Goal: Information Seeking & Learning: Learn about a topic

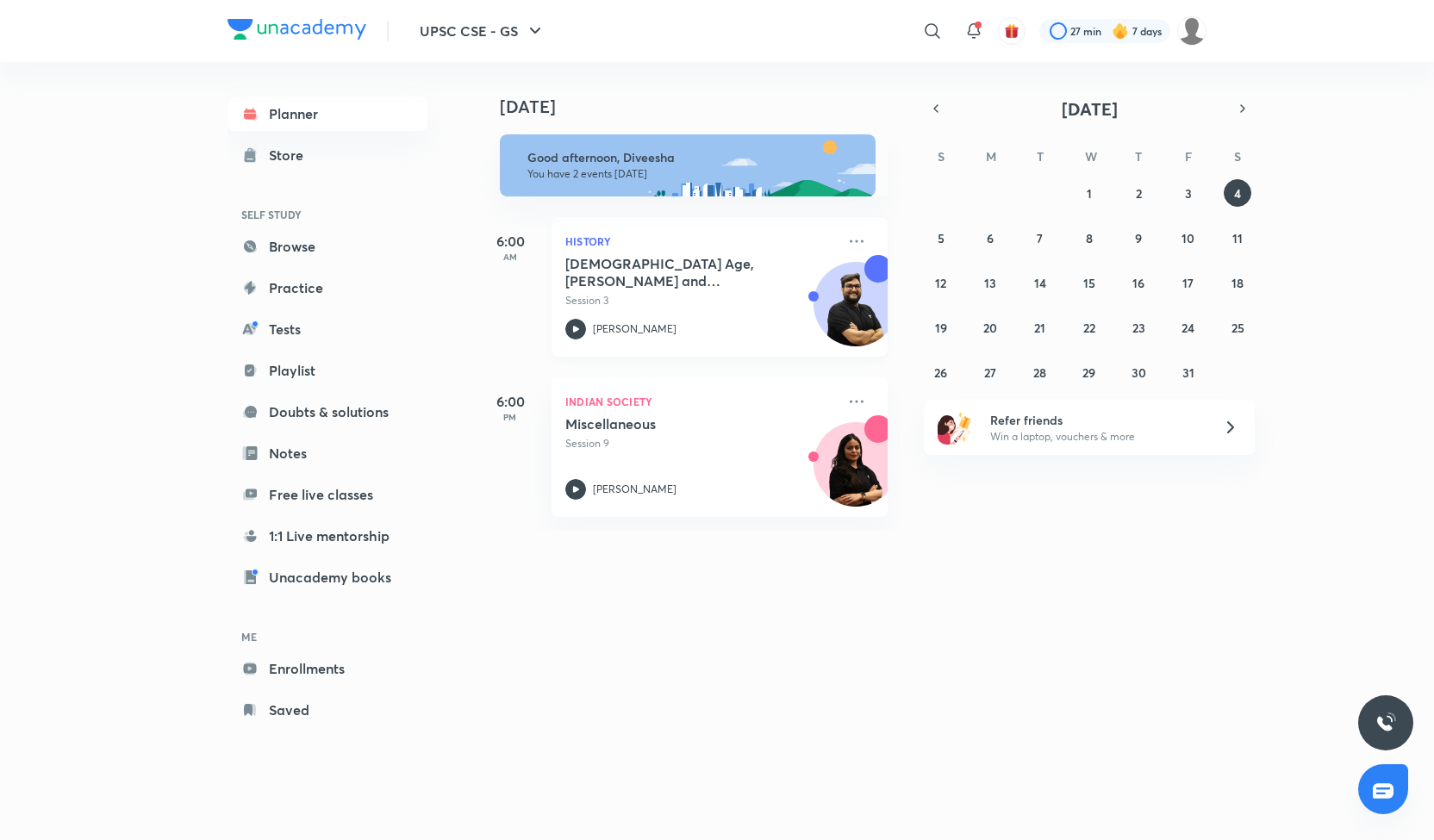
click at [675, 272] on h5 "[DEMOGRAPHIC_DATA] Age, [PERSON_NAME] and Magadha" at bounding box center [673, 272] width 215 height 34
